Goal: Transaction & Acquisition: Obtain resource

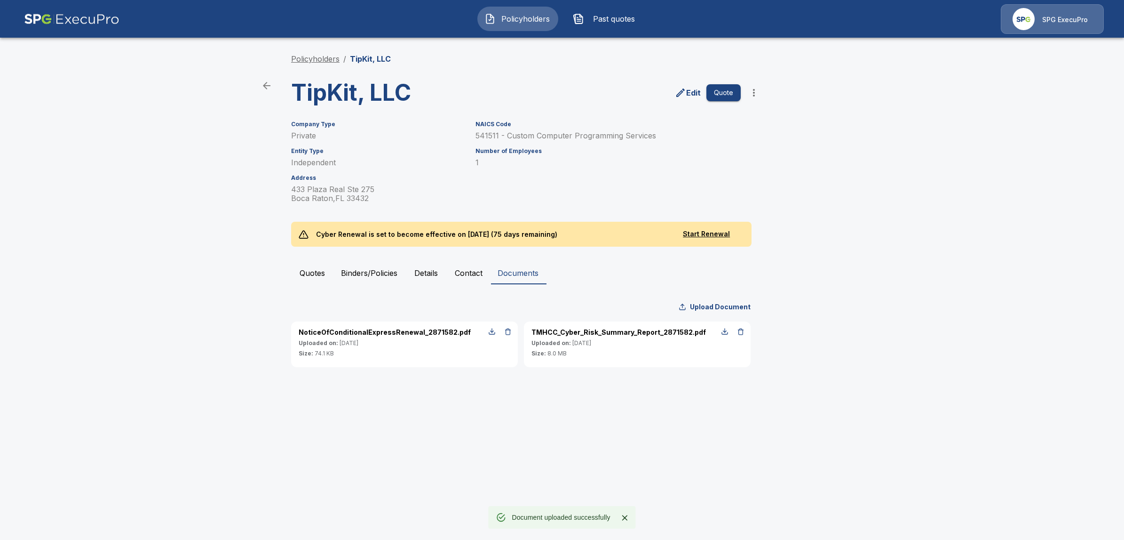
click at [326, 62] on link "Policyholders" at bounding box center [315, 58] width 48 height 9
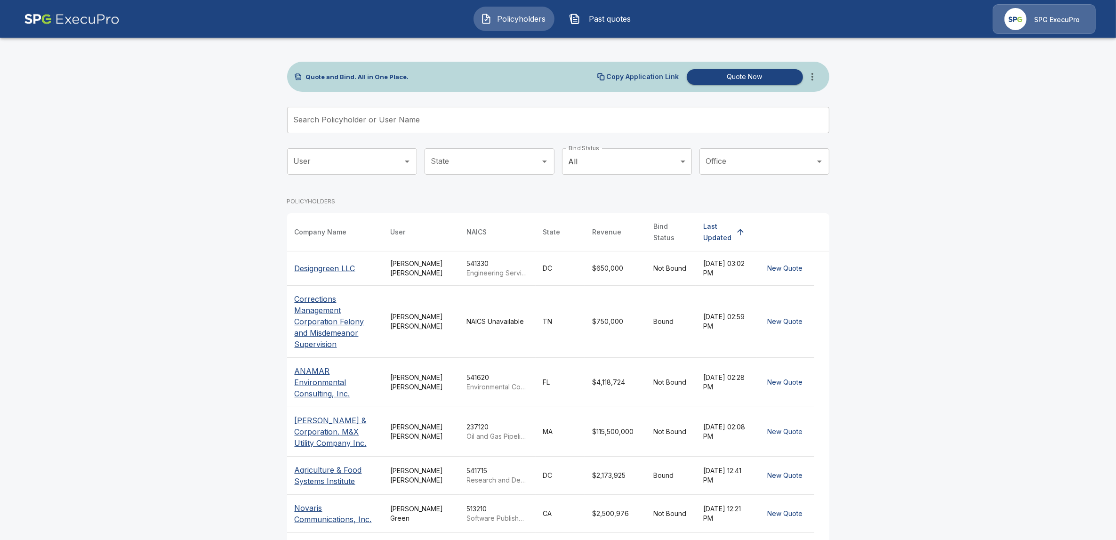
click at [388, 122] on input "Search Policyholder or User Name" at bounding box center [553, 120] width 532 height 26
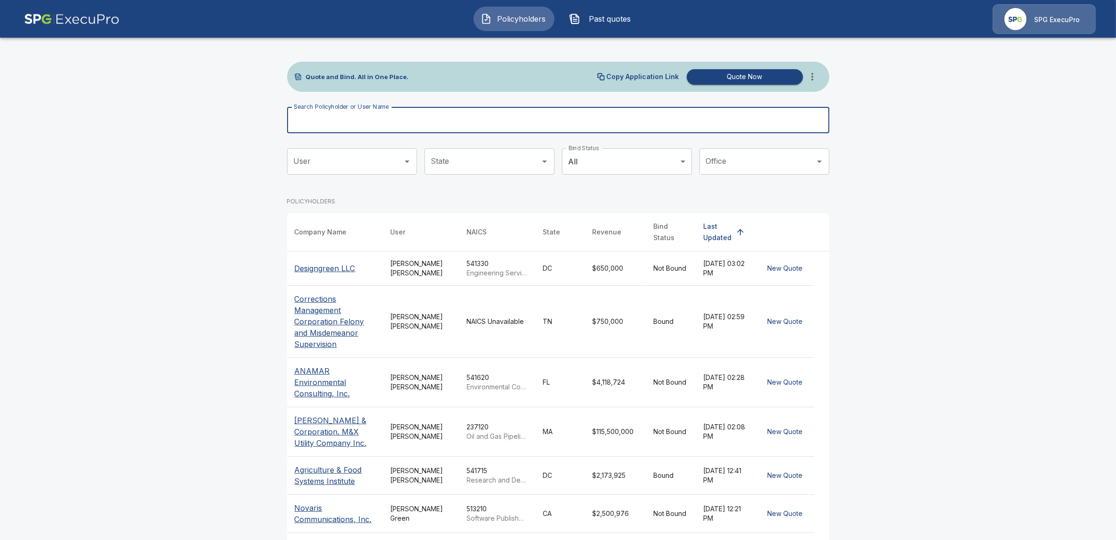
paste input "**********"
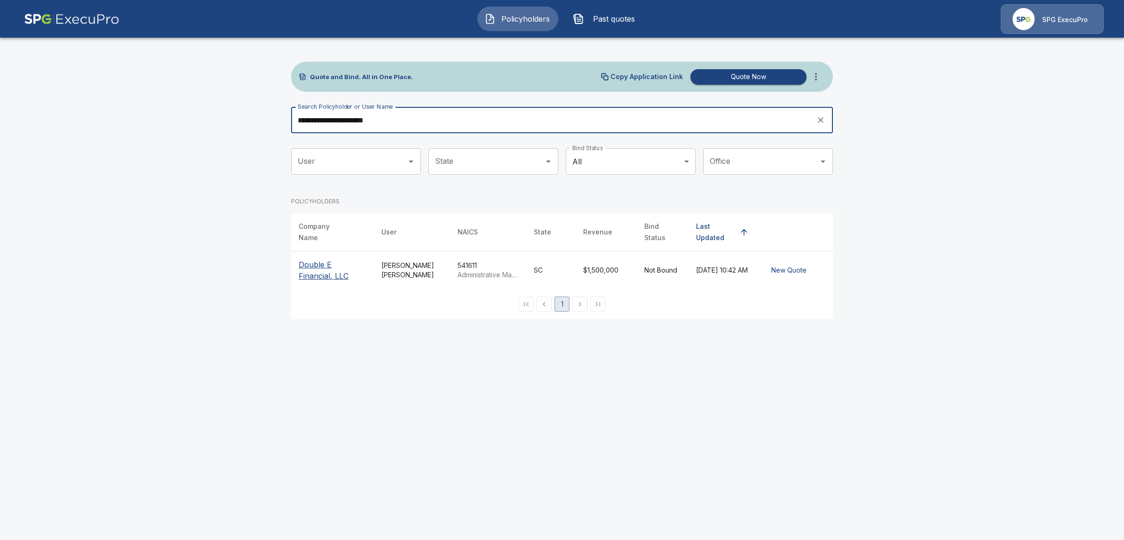
type input "**********"
click at [321, 259] on p "Double E Financial, LLC" at bounding box center [333, 270] width 68 height 23
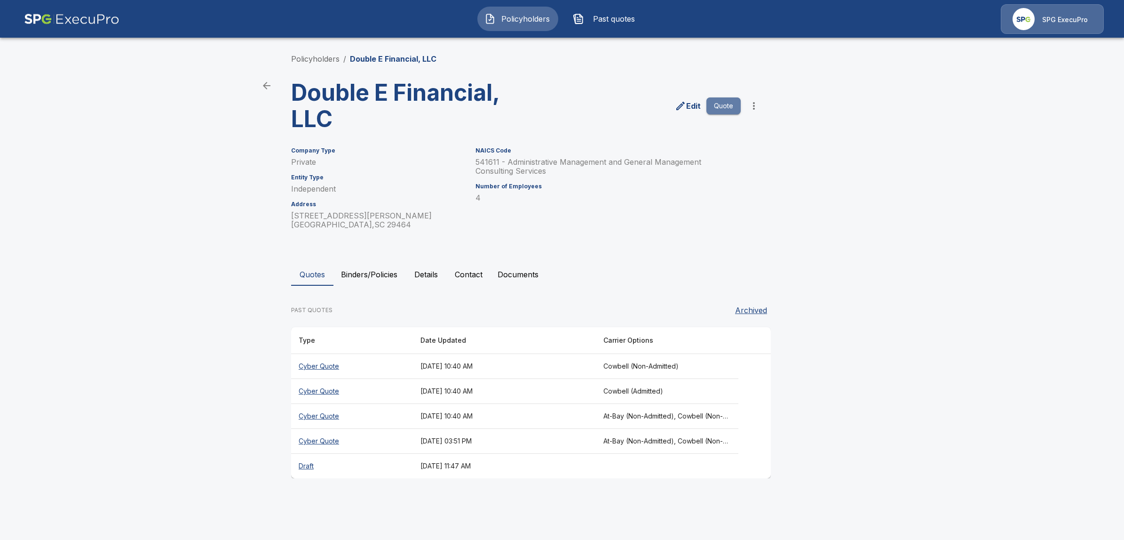
click at [733, 103] on button "Quote" at bounding box center [724, 105] width 34 height 17
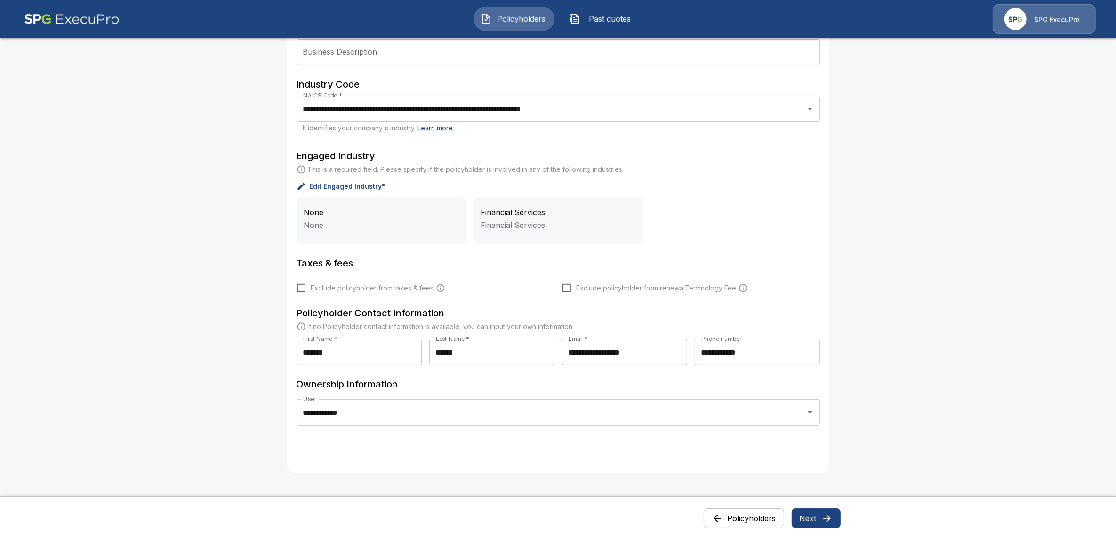
scroll to position [342, 0]
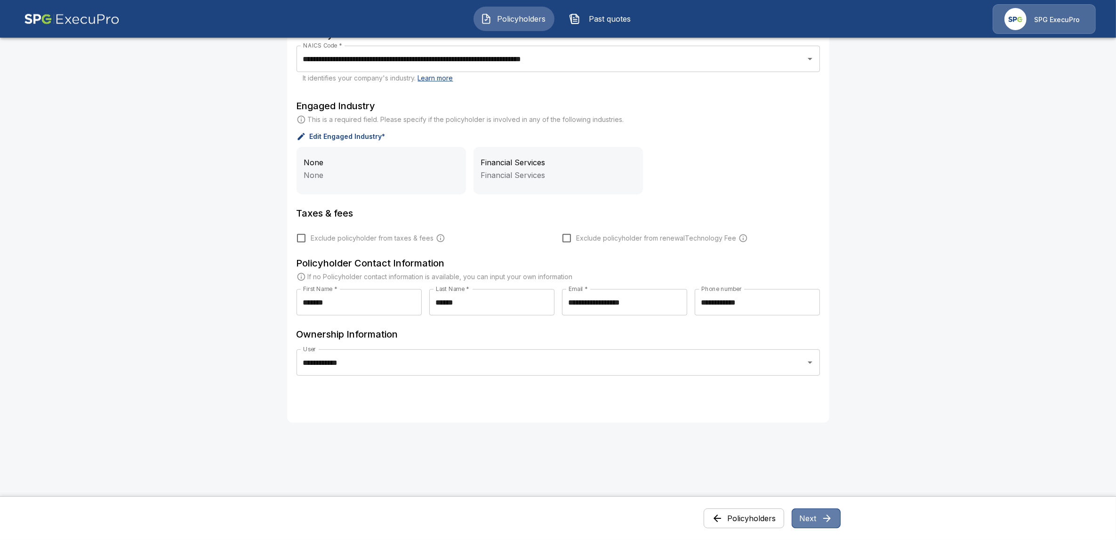
click at [821, 519] on button "Next" at bounding box center [815, 518] width 49 height 20
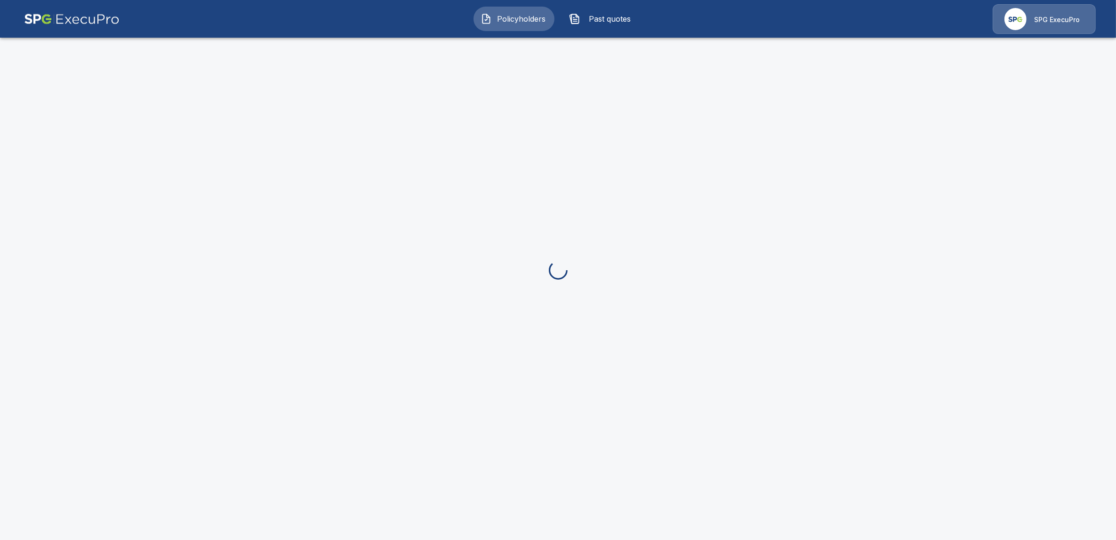
scroll to position [0, 0]
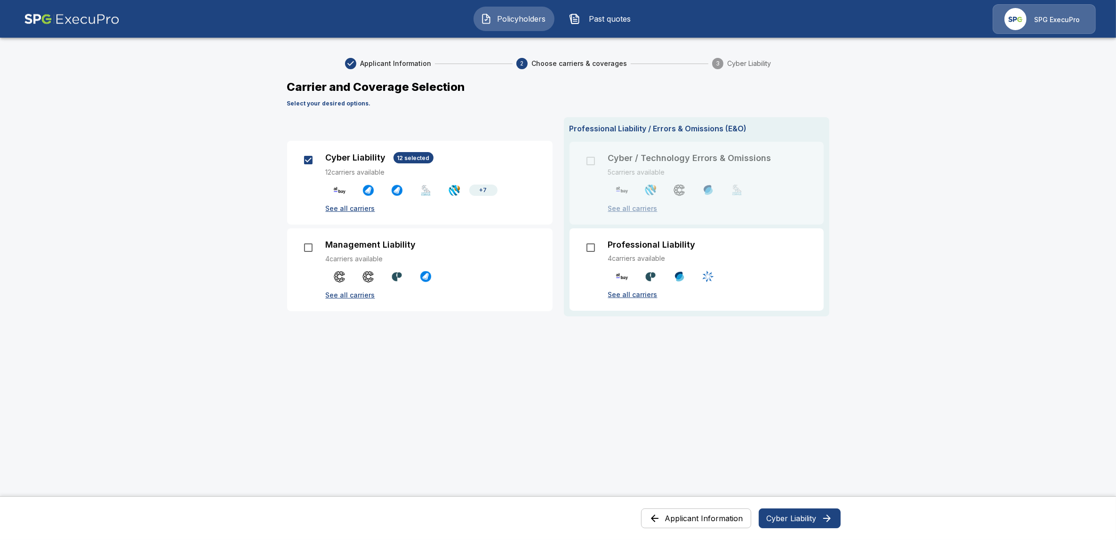
click at [794, 523] on button "Cyber Liability" at bounding box center [799, 518] width 82 height 20
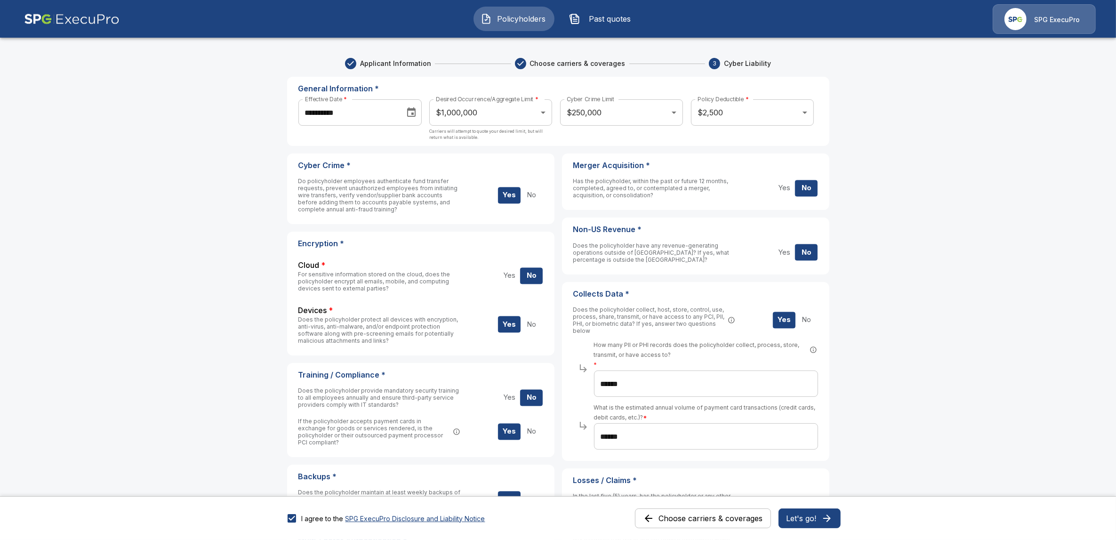
drag, startPoint x: 817, startPoint y: 520, endPoint x: 862, endPoint y: 525, distance: 45.4
click at [817, 520] on button "Let's go!" at bounding box center [809, 518] width 62 height 20
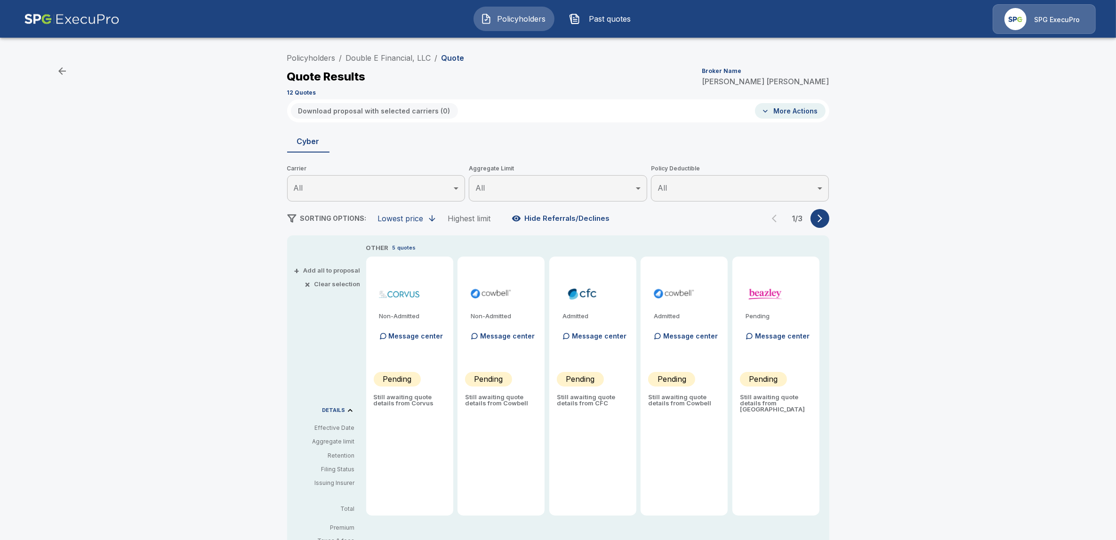
type input "*******"
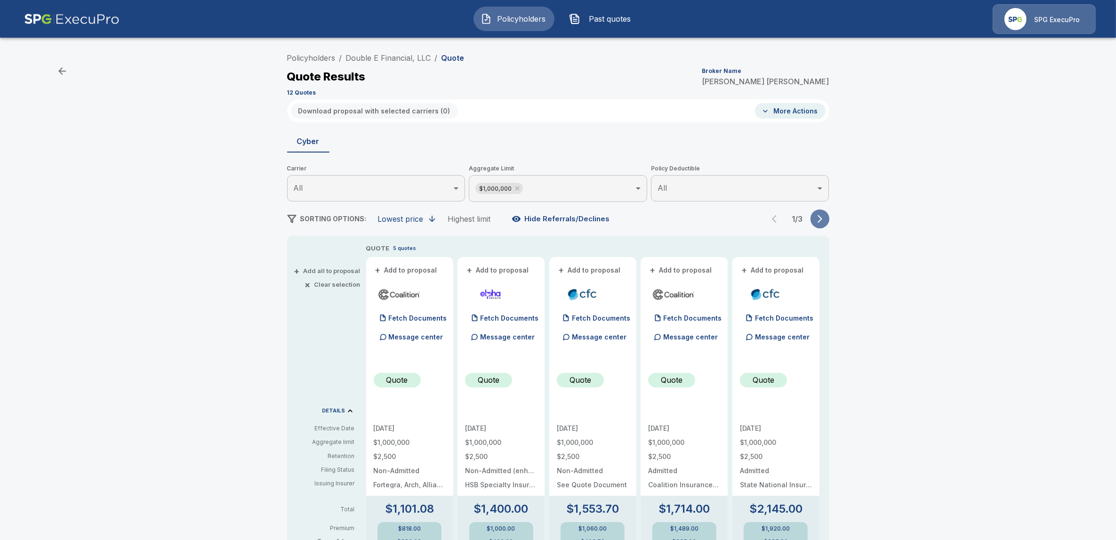
click at [822, 221] on icon "button" at bounding box center [819, 219] width 5 height 8
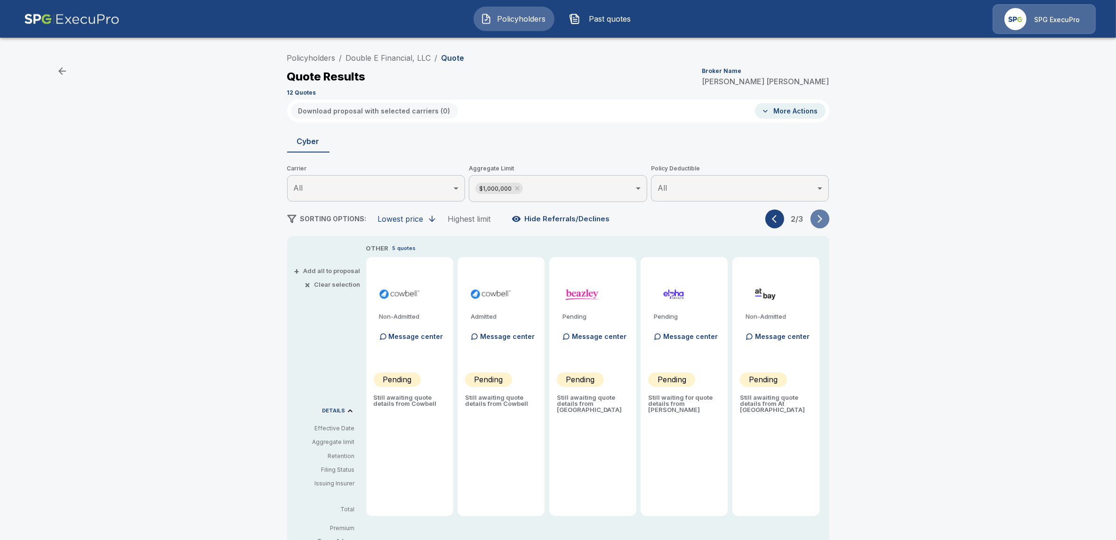
click at [822, 221] on icon "button" at bounding box center [819, 219] width 5 height 8
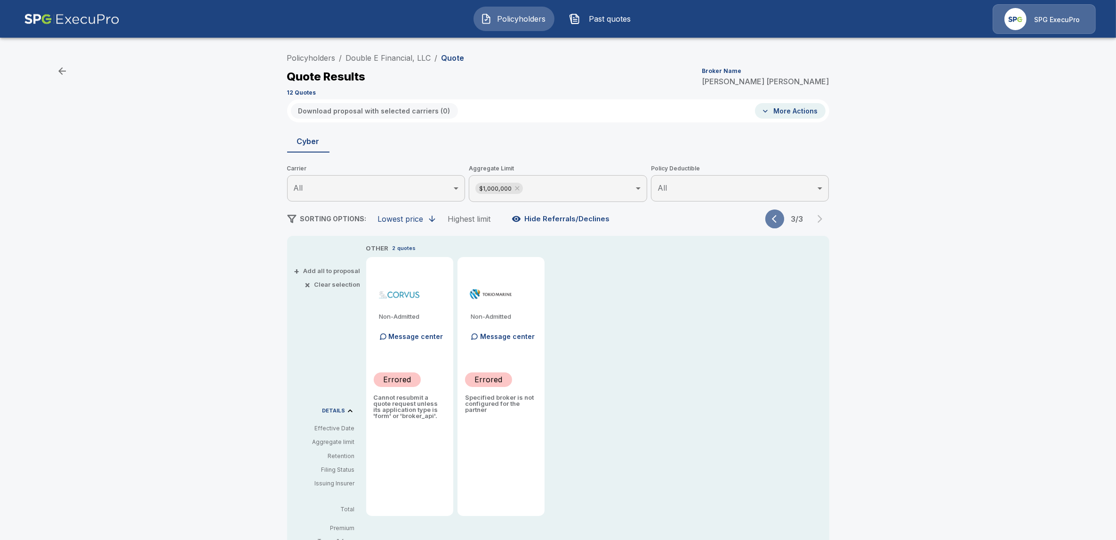
click at [781, 223] on icon "button" at bounding box center [776, 218] width 9 height 9
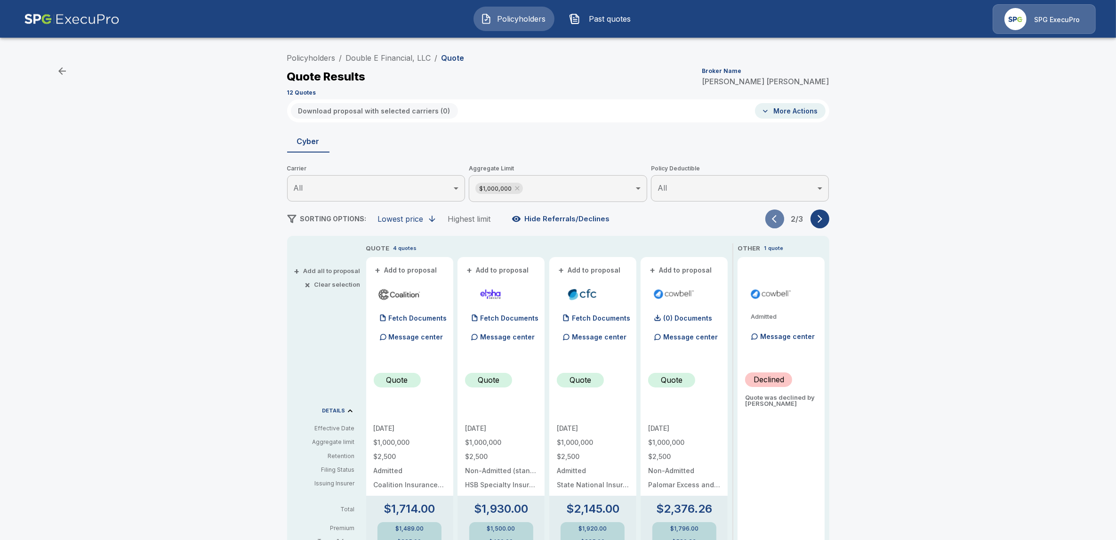
click at [781, 223] on icon "button" at bounding box center [776, 218] width 9 height 9
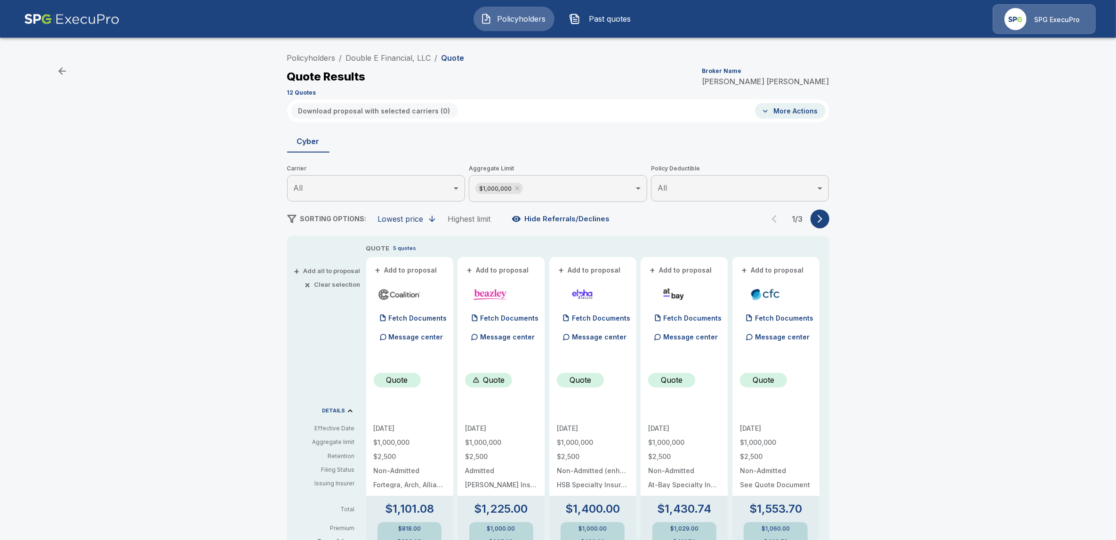
click at [778, 223] on div "1 / 3" at bounding box center [797, 218] width 64 height 19
click at [822, 218] on icon "button" at bounding box center [819, 219] width 5 height 8
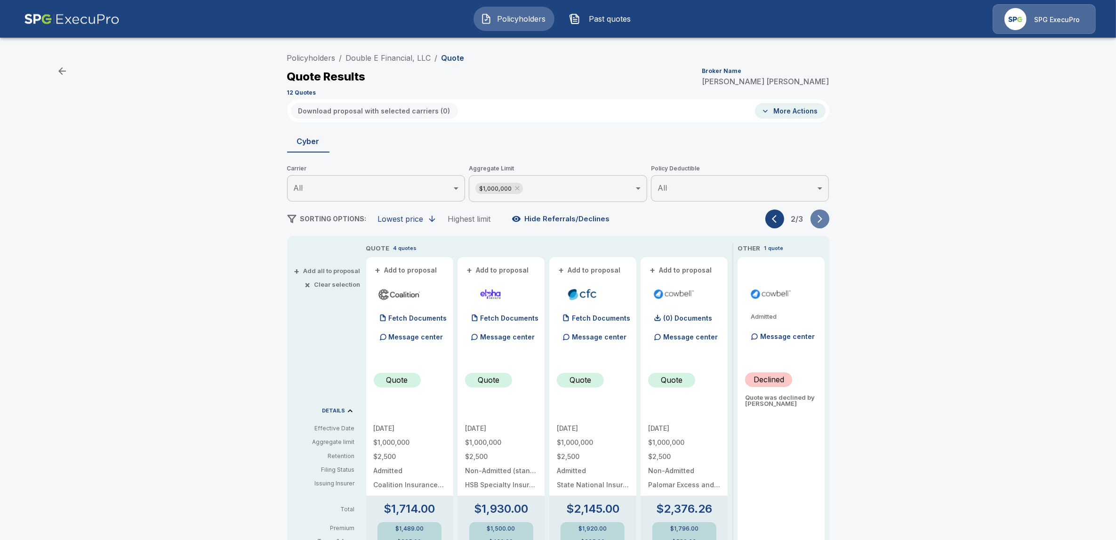
click at [822, 218] on icon "button" at bounding box center [819, 219] width 5 height 8
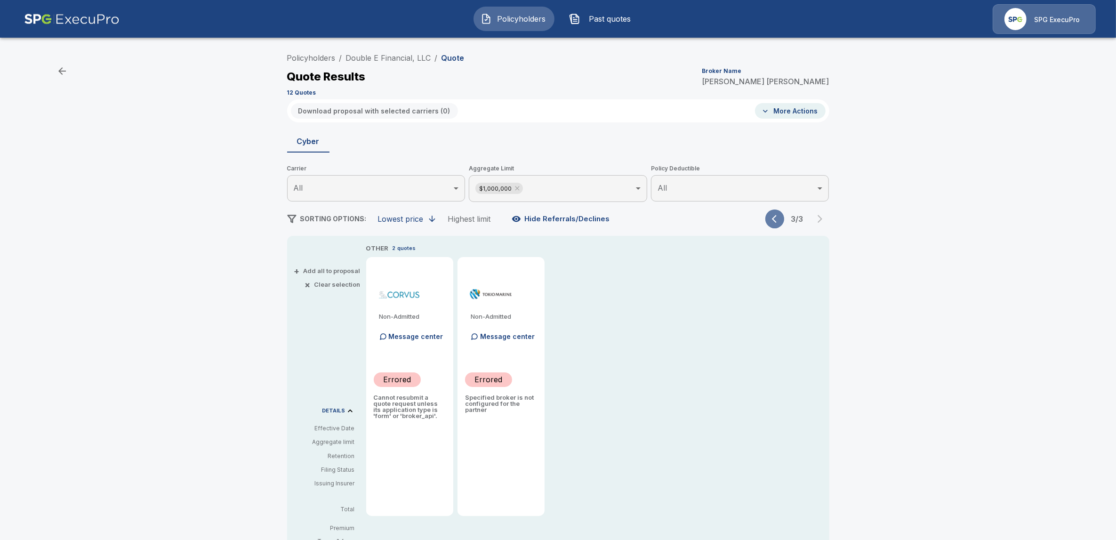
click at [776, 221] on icon "button" at bounding box center [774, 219] width 5 height 8
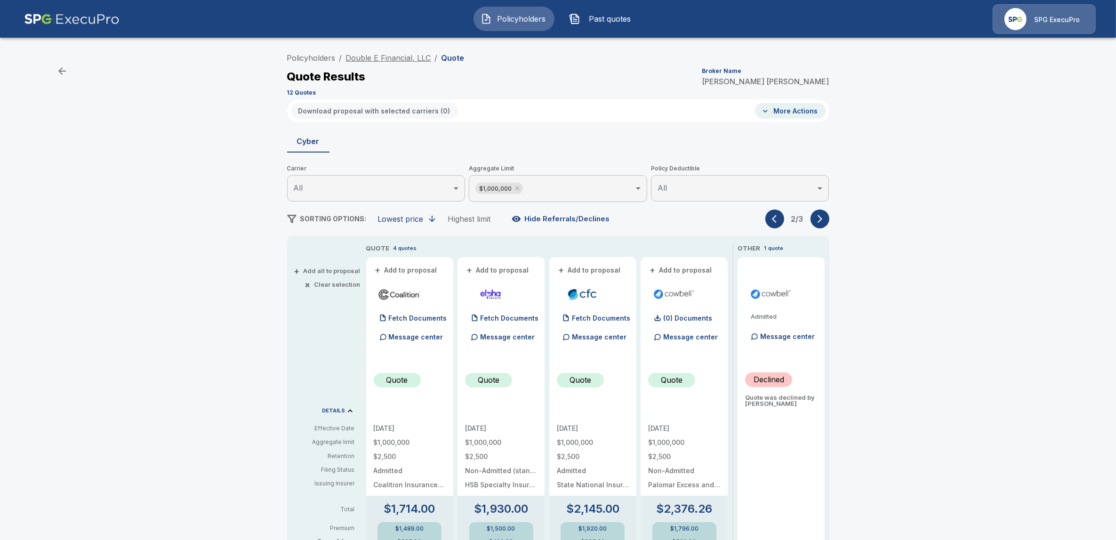
click at [411, 57] on link "Double E Financial, LLC" at bounding box center [388, 57] width 85 height 9
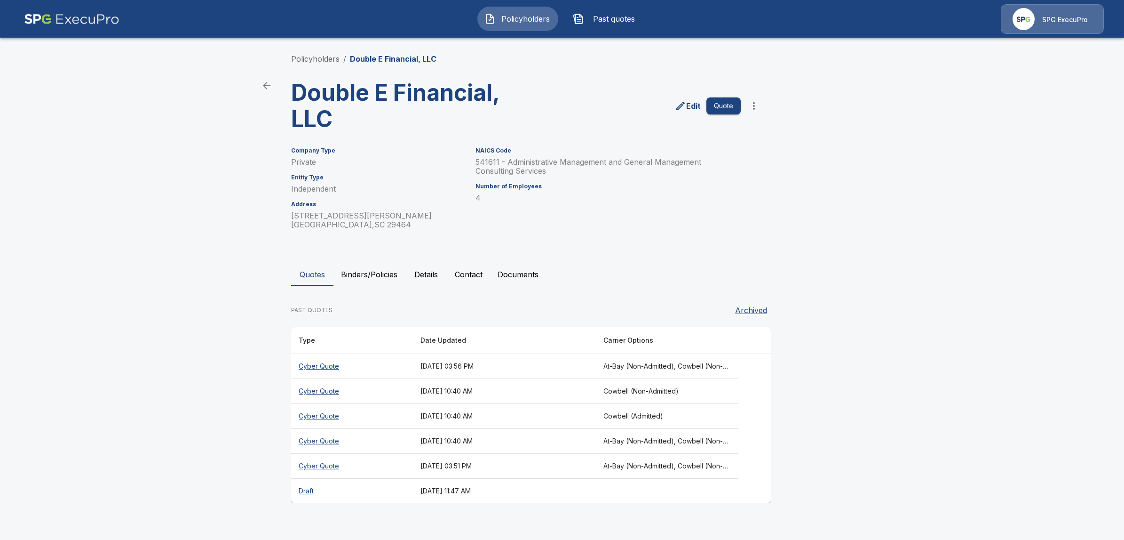
click at [313, 441] on th "Cyber Quote" at bounding box center [352, 441] width 122 height 25
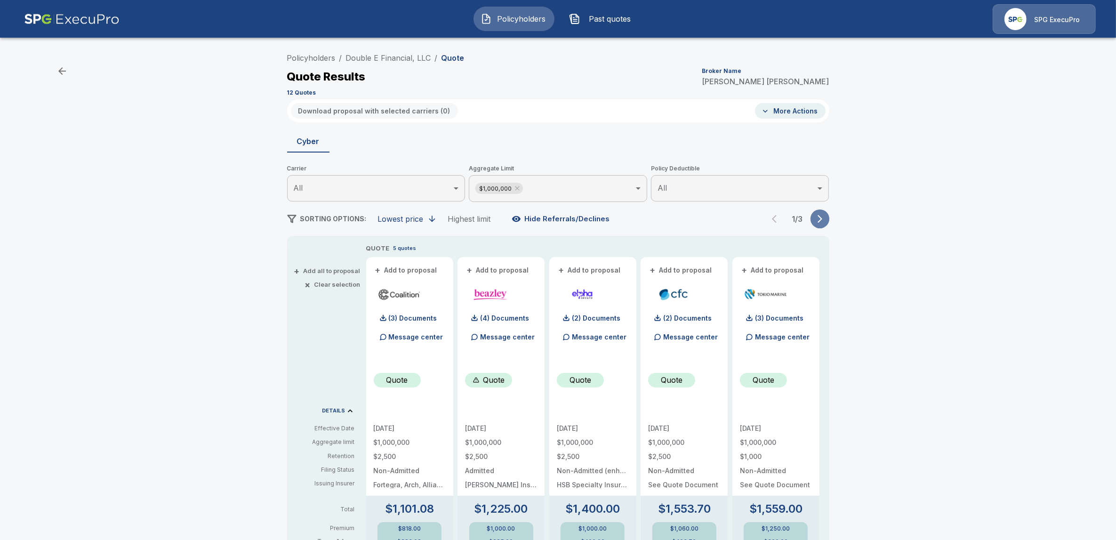
click at [822, 221] on icon "button" at bounding box center [819, 219] width 5 height 8
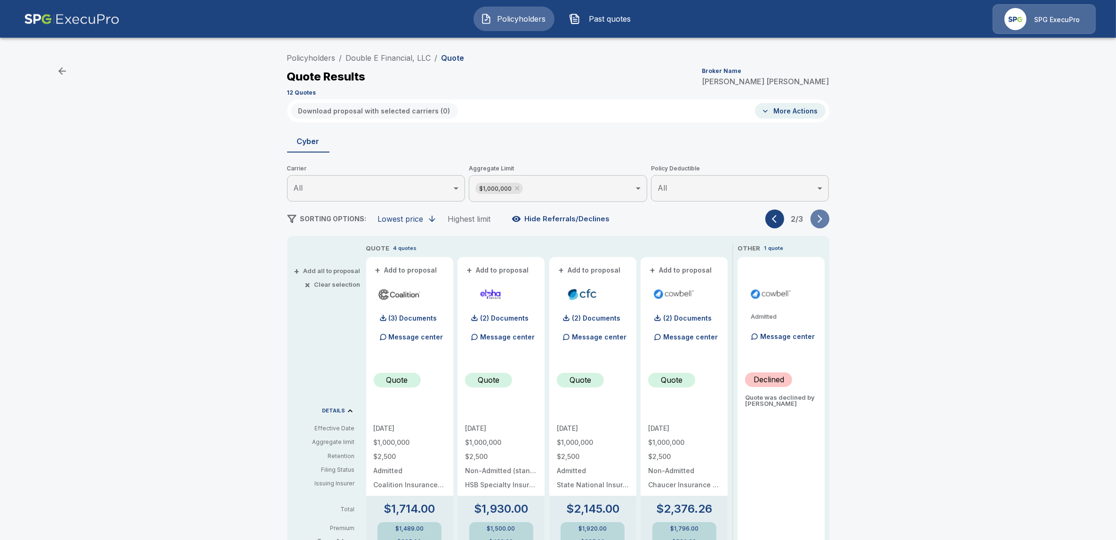
click at [822, 221] on icon "button" at bounding box center [819, 219] width 5 height 8
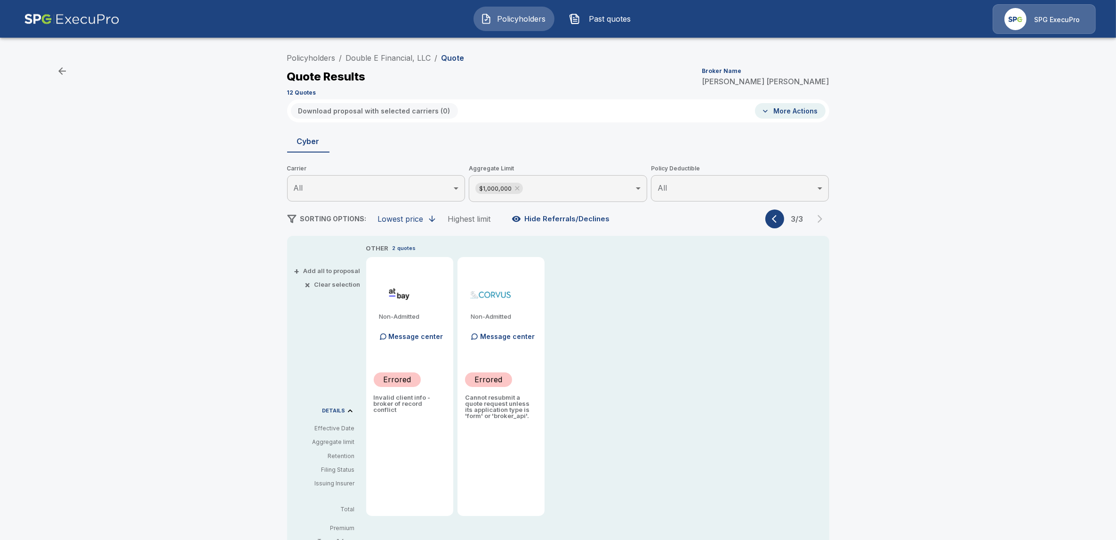
click at [781, 221] on icon "button" at bounding box center [776, 218] width 9 height 9
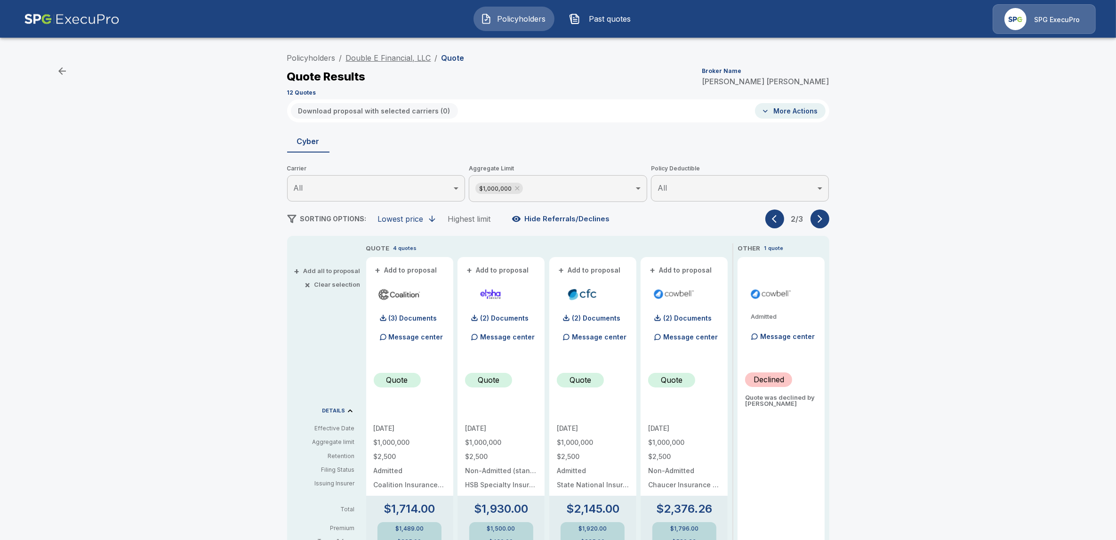
click at [400, 55] on link "Double E Financial, LLC" at bounding box center [388, 57] width 85 height 9
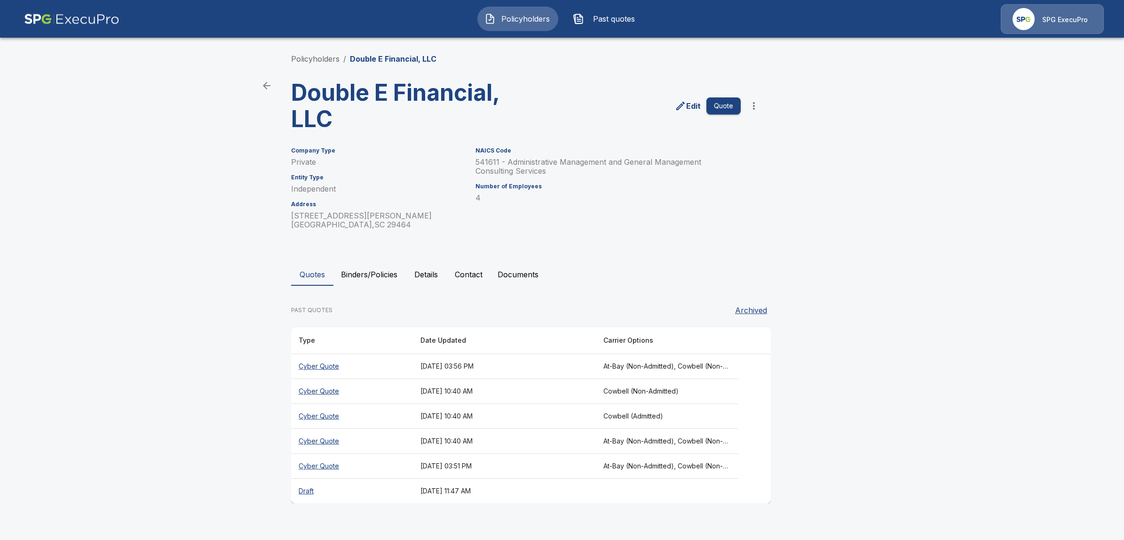
click at [320, 369] on th "Cyber Quote" at bounding box center [352, 366] width 122 height 25
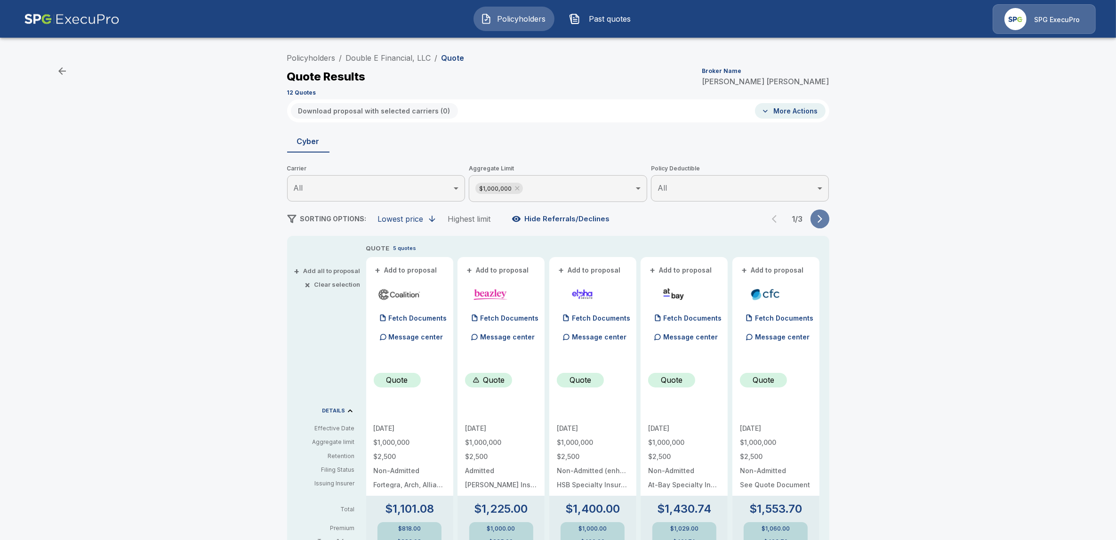
click at [826, 224] on button "button" at bounding box center [819, 218] width 19 height 19
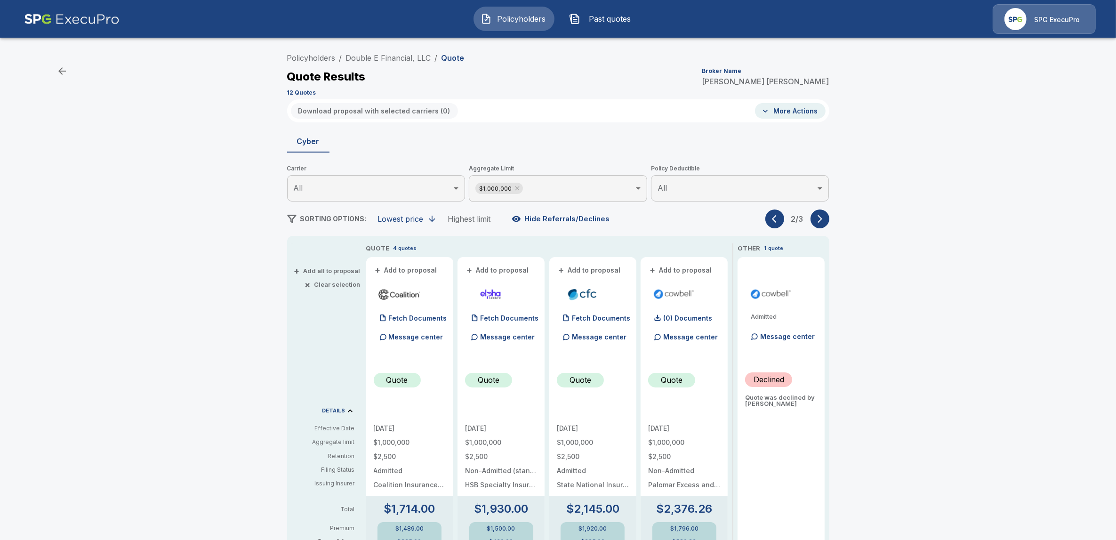
click at [826, 224] on button "button" at bounding box center [819, 218] width 19 height 19
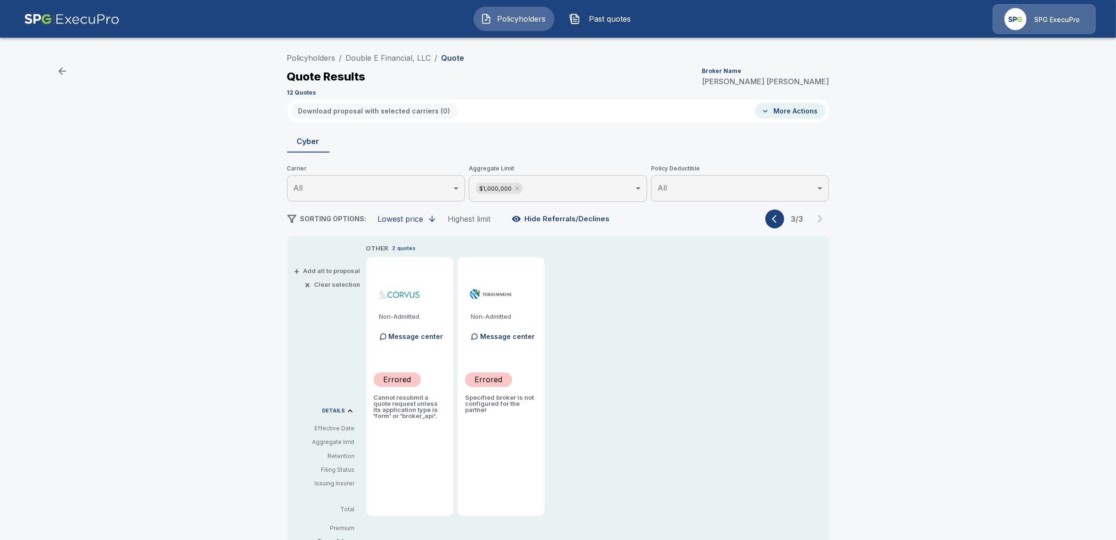
click at [776, 223] on icon "button" at bounding box center [776, 218] width 9 height 9
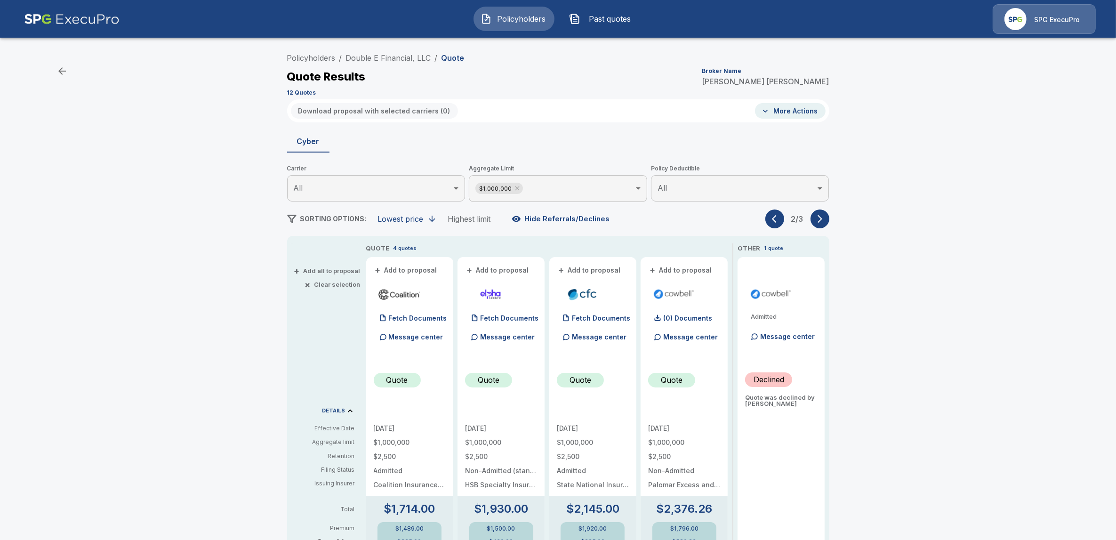
scroll to position [16, 0]
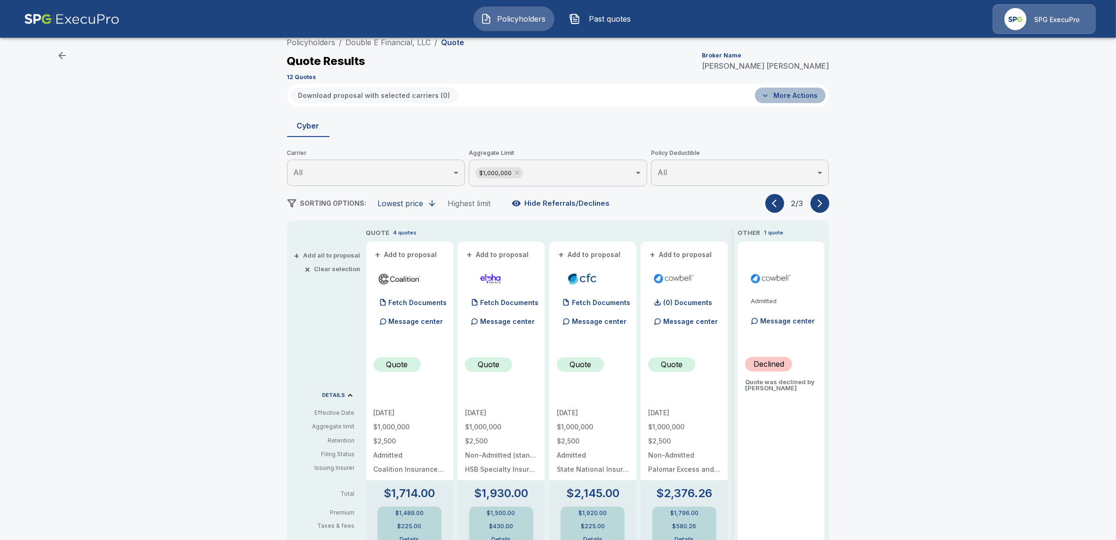
click at [800, 96] on button "More Actions" at bounding box center [790, 96] width 71 height 16
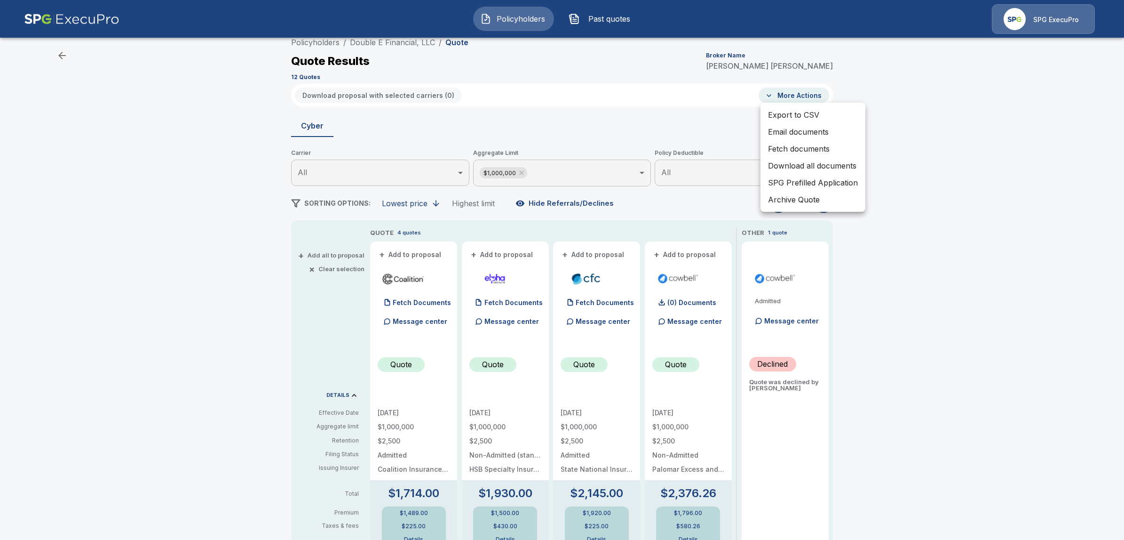
click at [791, 147] on li "Fetch documents" at bounding box center [813, 148] width 105 height 17
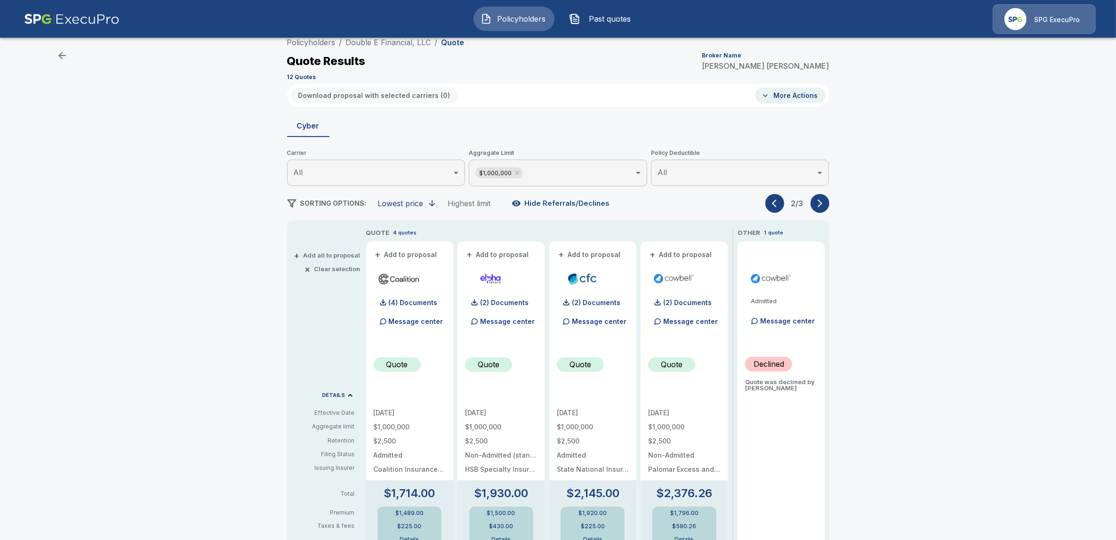
click at [772, 206] on button "button" at bounding box center [774, 203] width 19 height 19
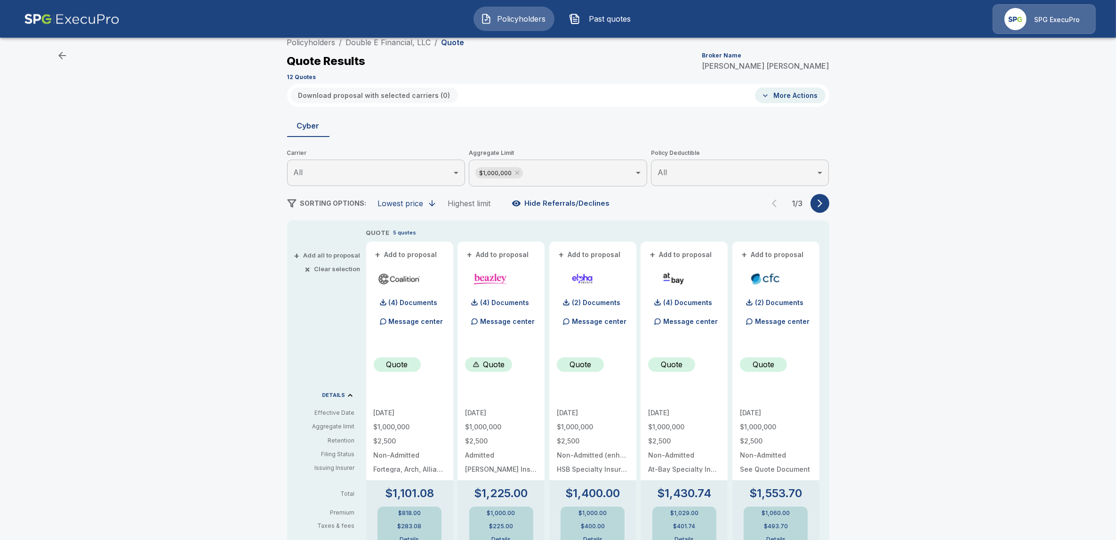
click at [779, 206] on div "1 / 3" at bounding box center [797, 203] width 64 height 19
click at [829, 204] on button "button" at bounding box center [819, 203] width 19 height 19
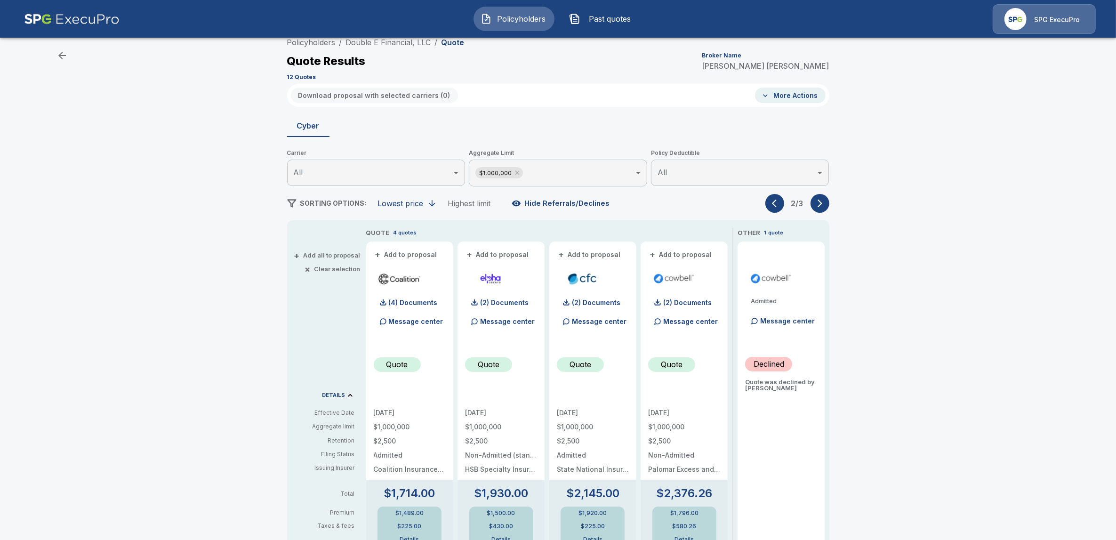
click at [829, 204] on button "button" at bounding box center [819, 203] width 19 height 19
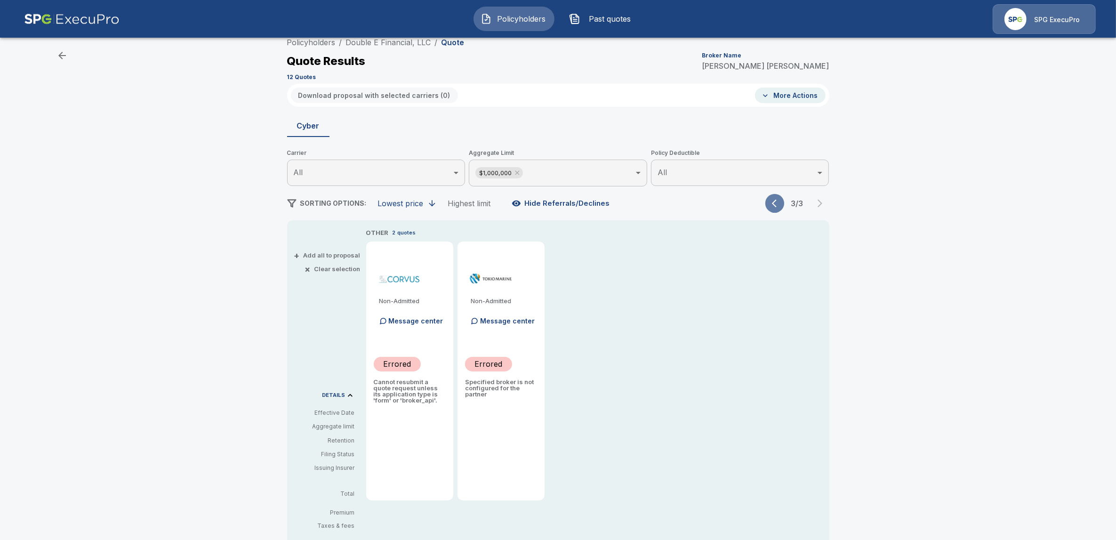
click at [777, 206] on icon "button" at bounding box center [776, 203] width 9 height 9
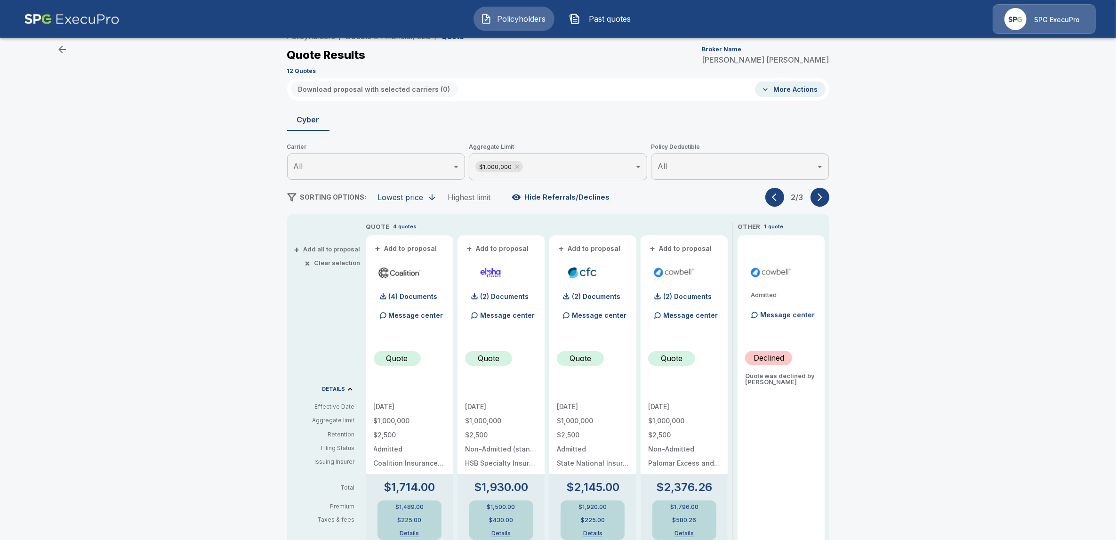
scroll to position [0, 0]
